Goal: Use online tool/utility: Utilize a website feature to perform a specific function

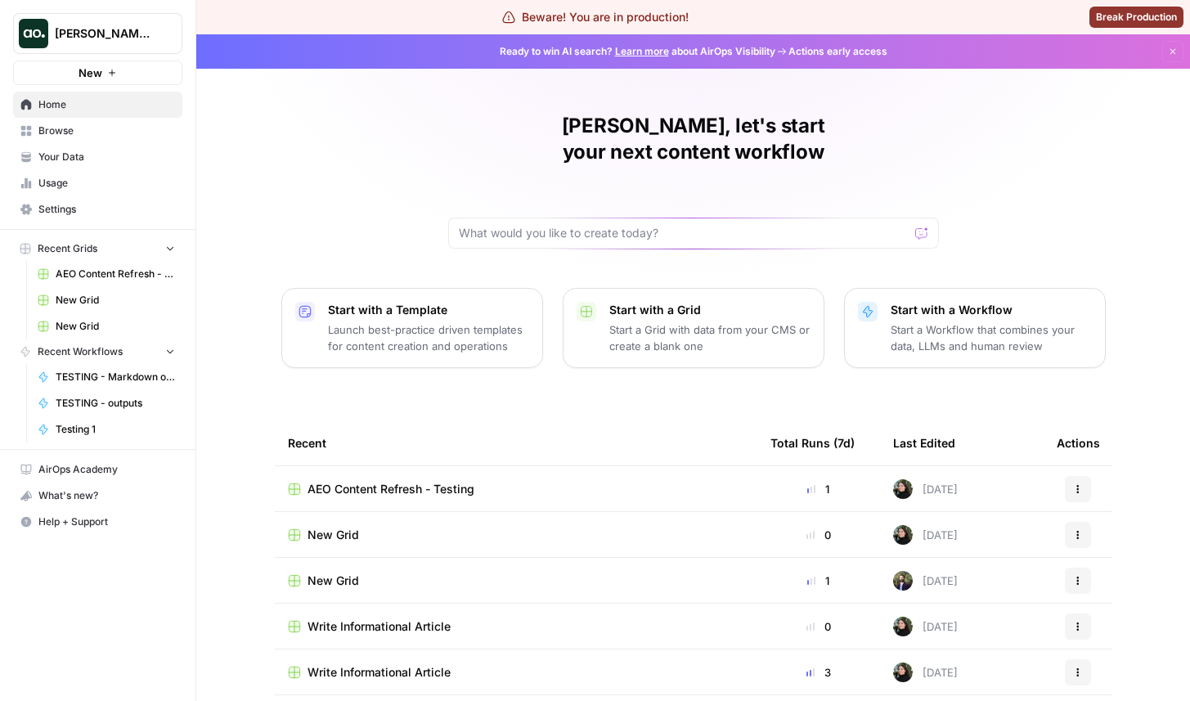
scroll to position [86, 0]
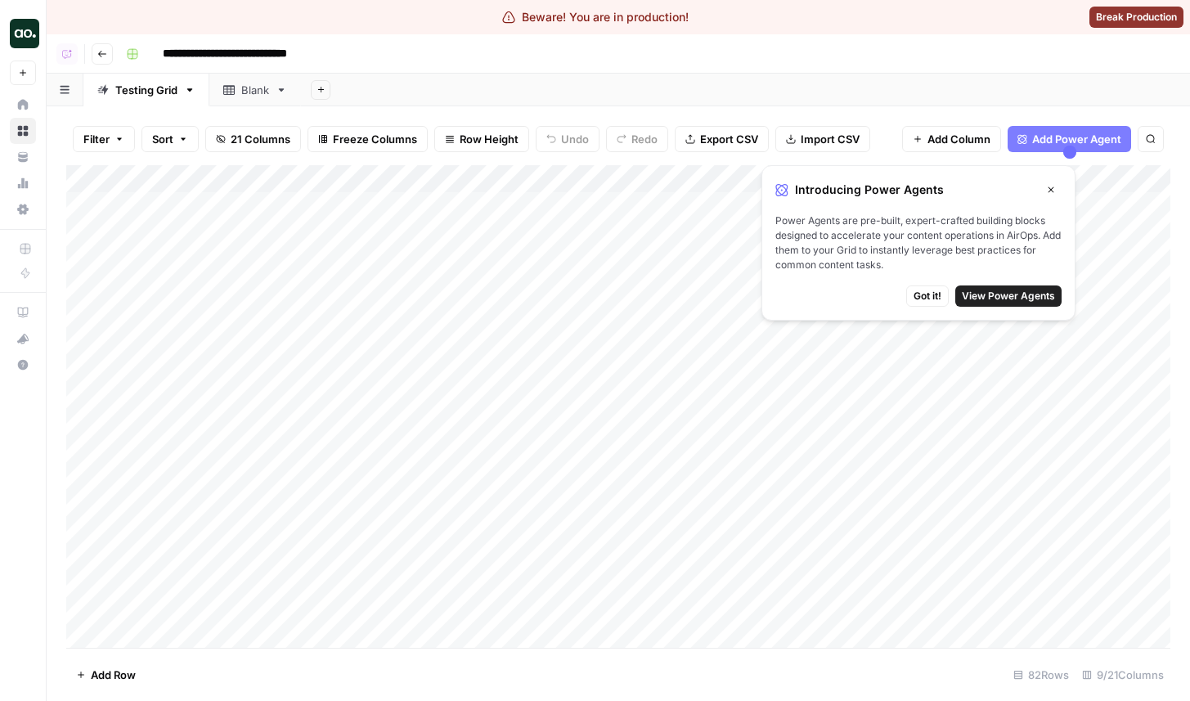
click at [1047, 186] on icon "button" at bounding box center [1051, 190] width 10 height 10
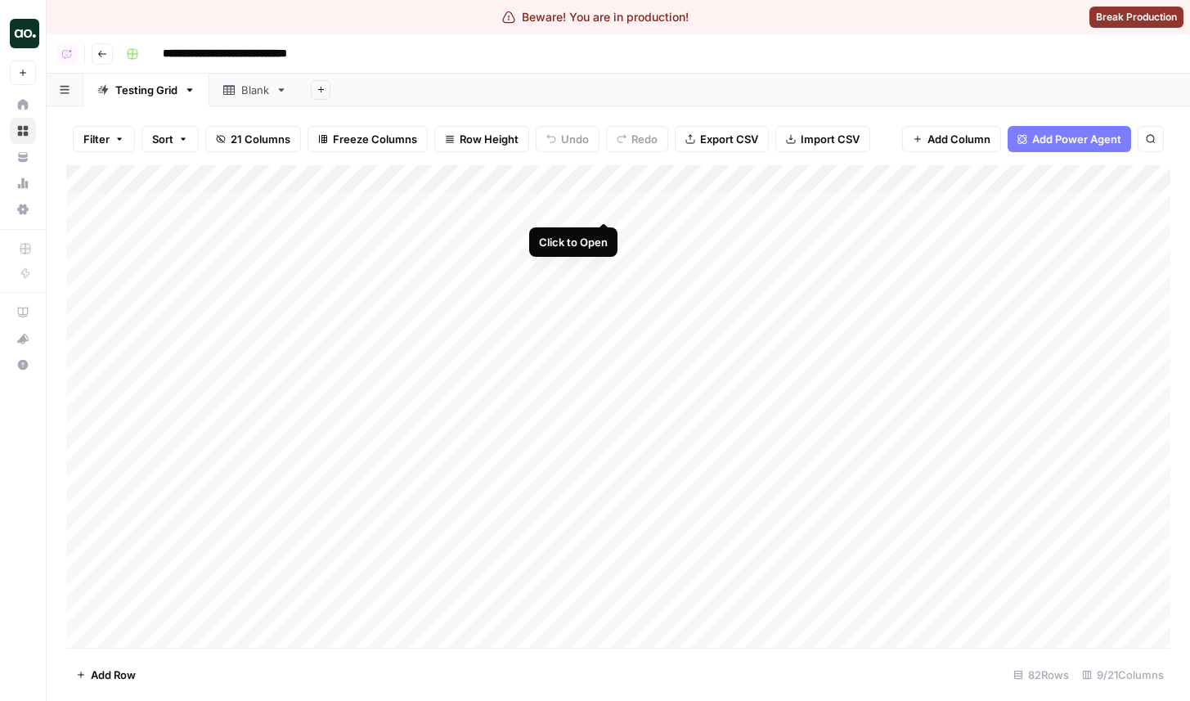
click at [599, 203] on div "Add Column" at bounding box center [618, 406] width 1104 height 482
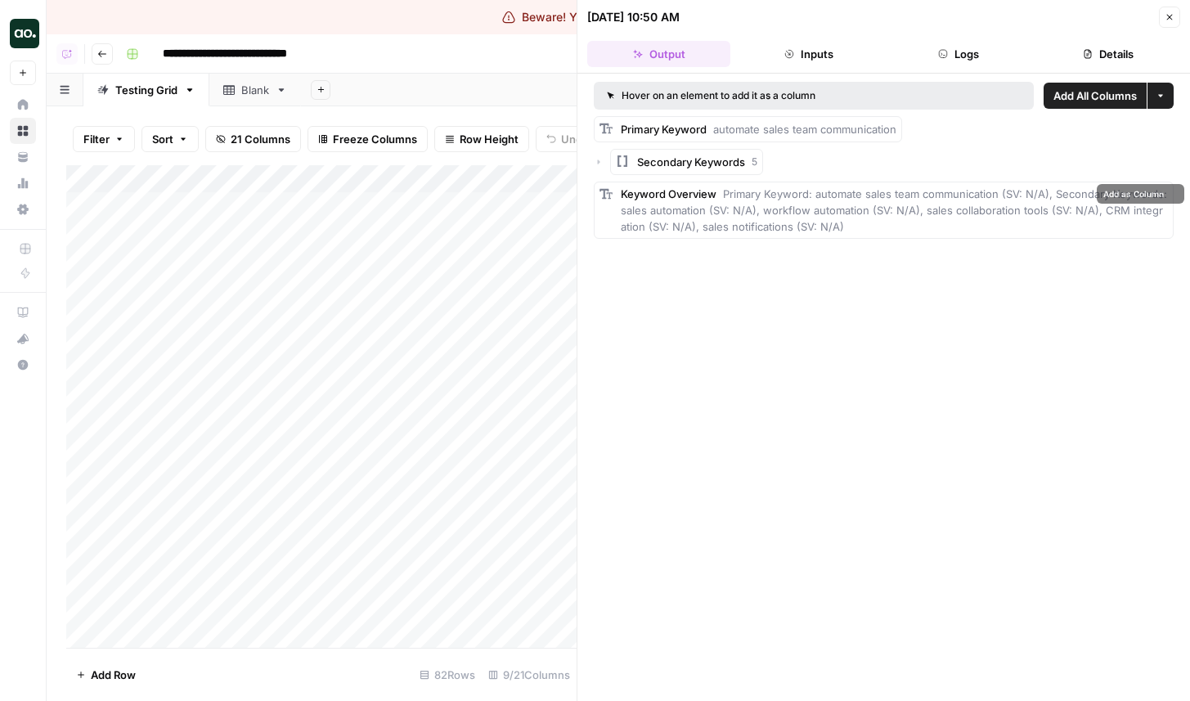
click at [599, 159] on icon "button" at bounding box center [599, 162] width 10 height 10
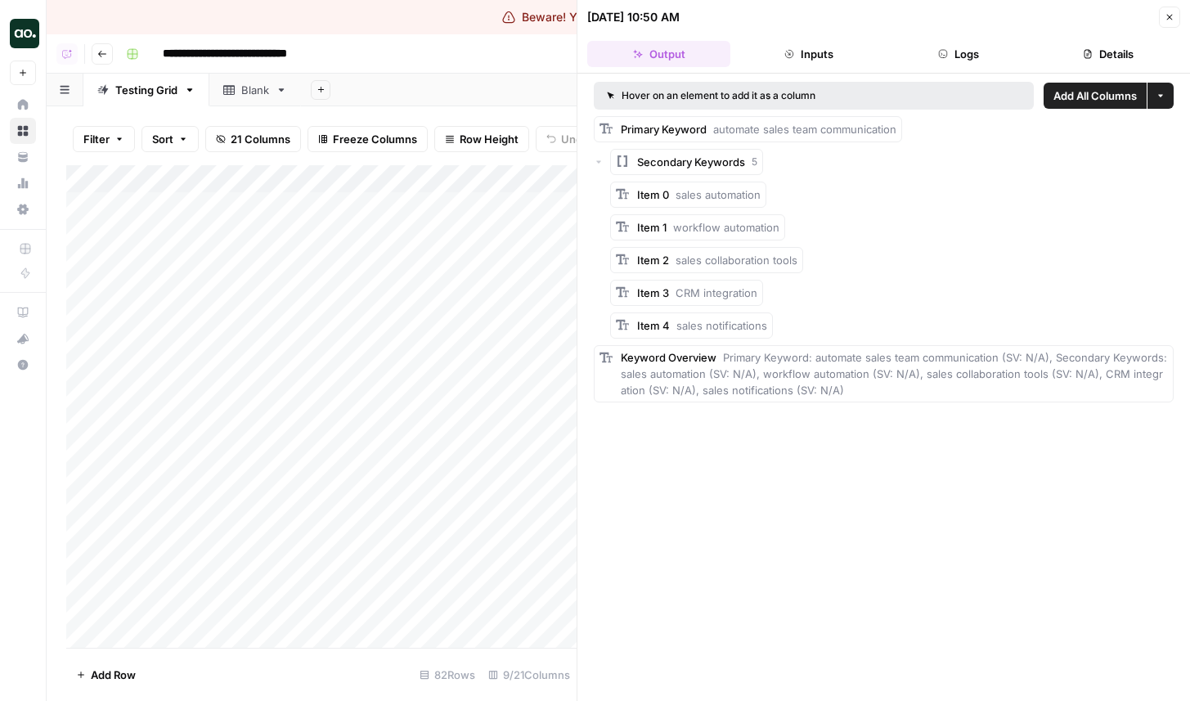
click at [1168, 16] on icon "button" at bounding box center [1169, 17] width 10 height 10
